Goal: Task Accomplishment & Management: Use online tool/utility

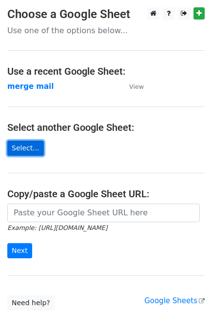
click at [26, 144] on link "Select..." at bounding box center [25, 148] width 37 height 15
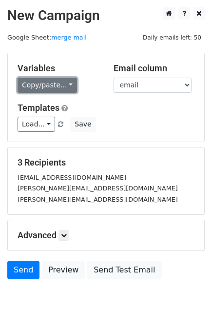
click at [39, 85] on link "Copy/paste..." at bounding box center [48, 85] width 60 height 15
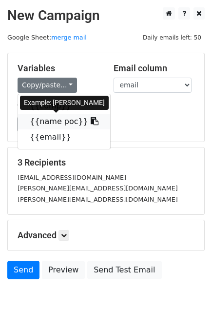
click at [47, 123] on link "{{name poc}}" at bounding box center [64, 122] width 92 height 16
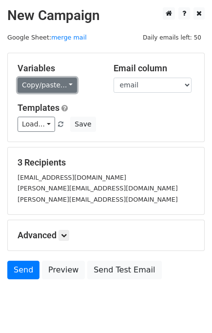
click at [48, 84] on link "Copy/paste..." at bounding box center [48, 85] width 60 height 15
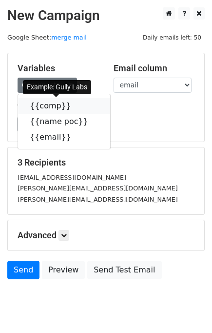
click link "{{comp}}" at bounding box center [64, 106] width 92 height 16
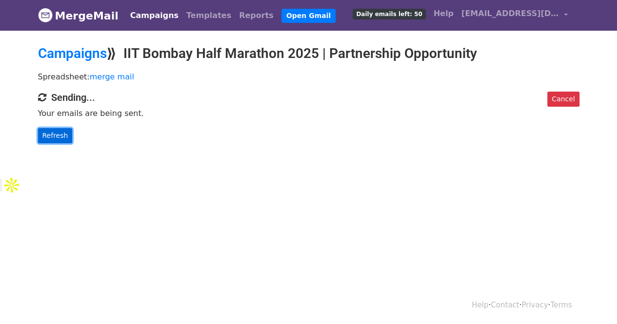
click at [60, 138] on link "Refresh" at bounding box center [55, 135] width 35 height 15
